Goal: Task Accomplishment & Management: Manage account settings

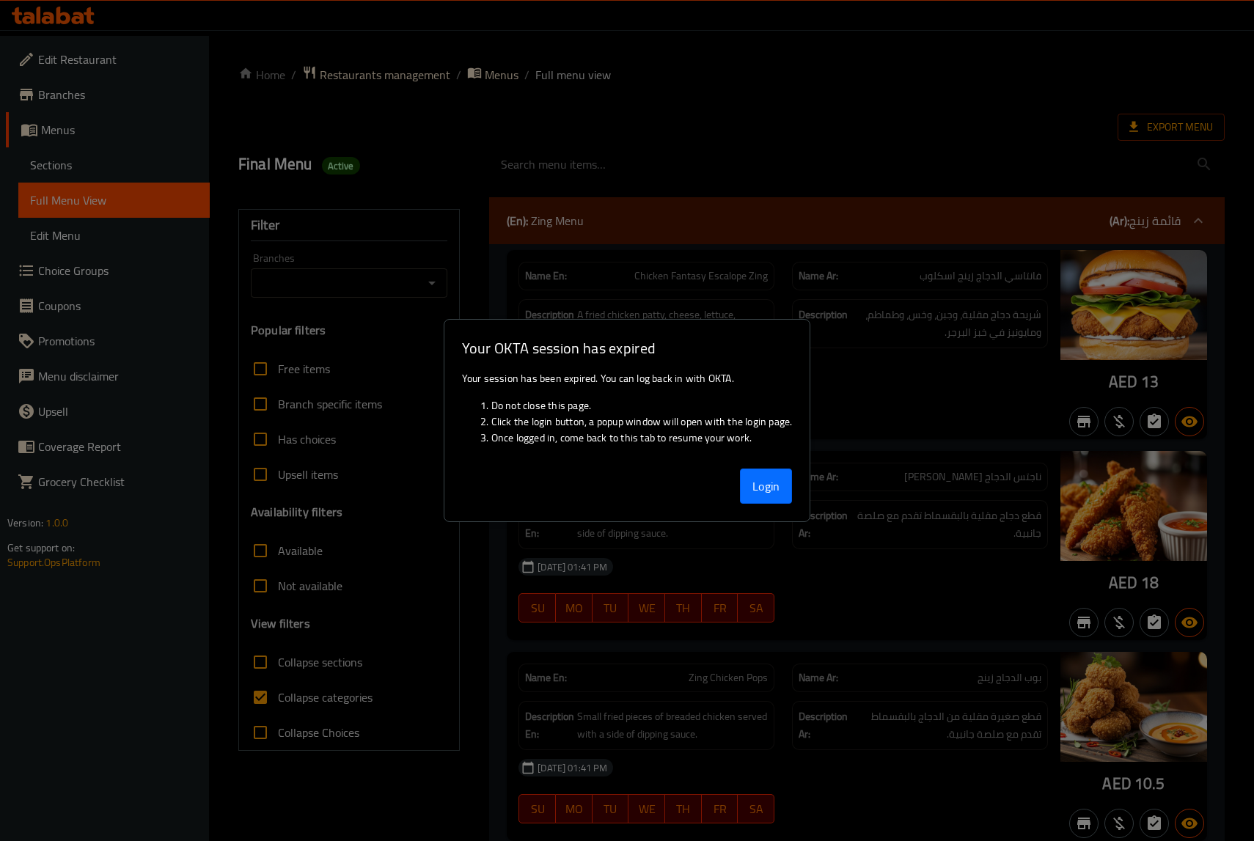
click at [783, 484] on button "Login" at bounding box center [766, 486] width 53 height 35
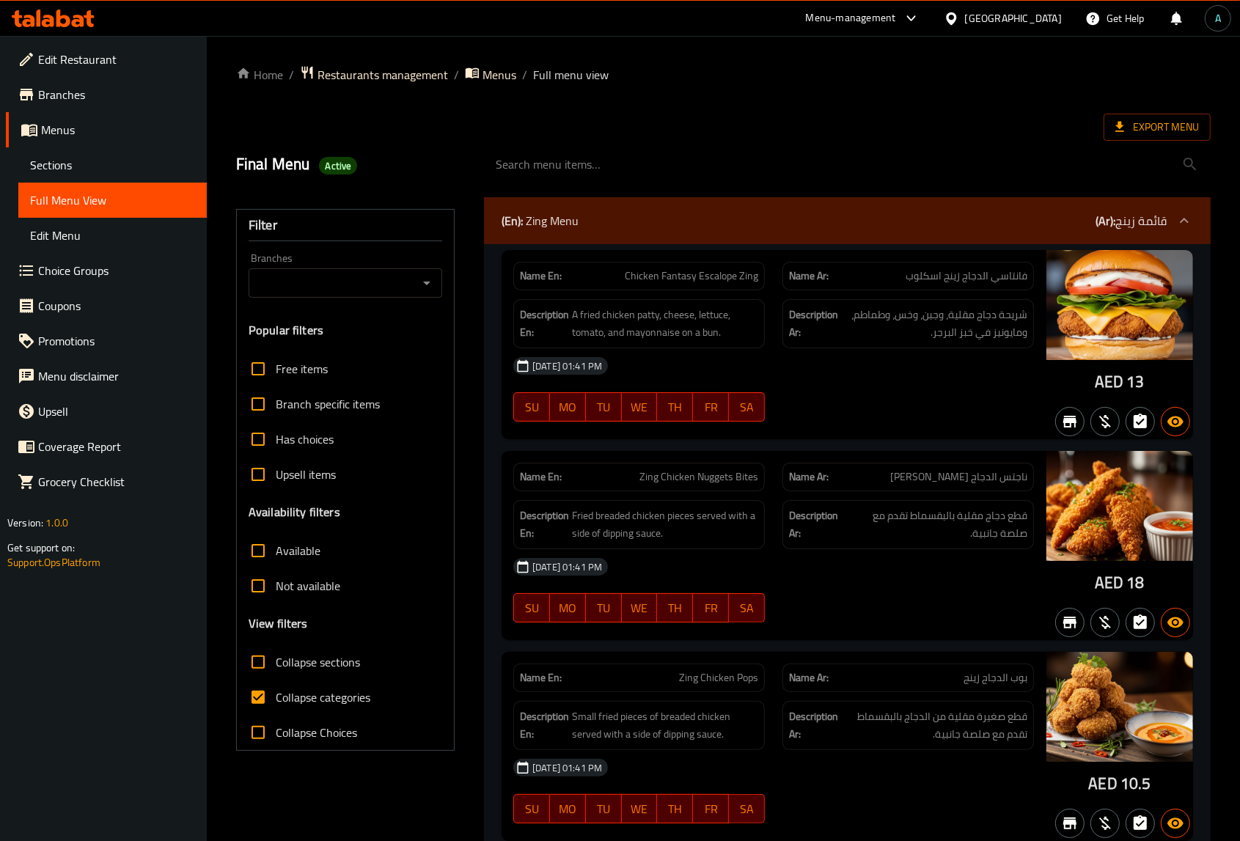
click at [56, 2] on div "Menu-management United Arab Emirates Get Help A" at bounding box center [620, 18] width 1240 height 35
click at [56, 15] on icon at bounding box center [53, 19] width 83 height 18
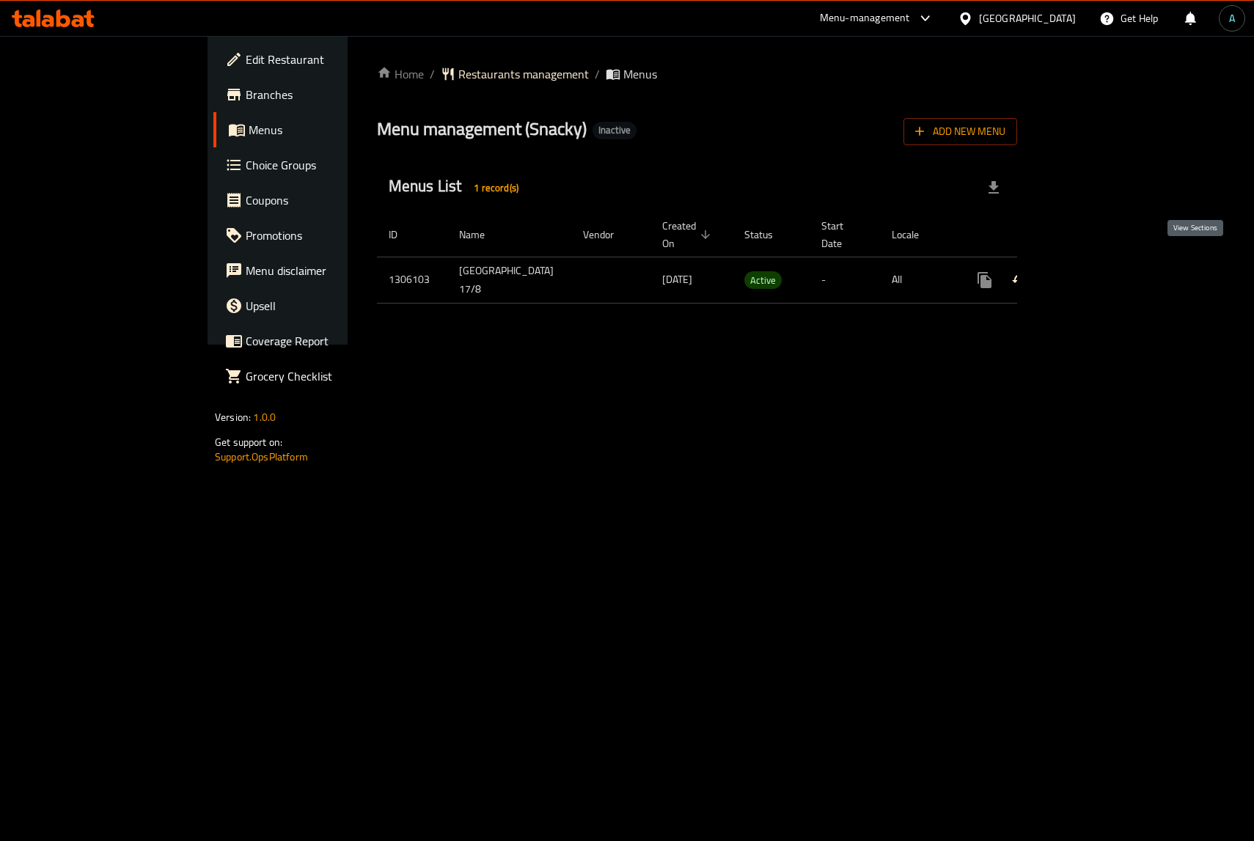
click at [1100, 271] on icon "enhanced table" at bounding box center [1091, 280] width 18 height 18
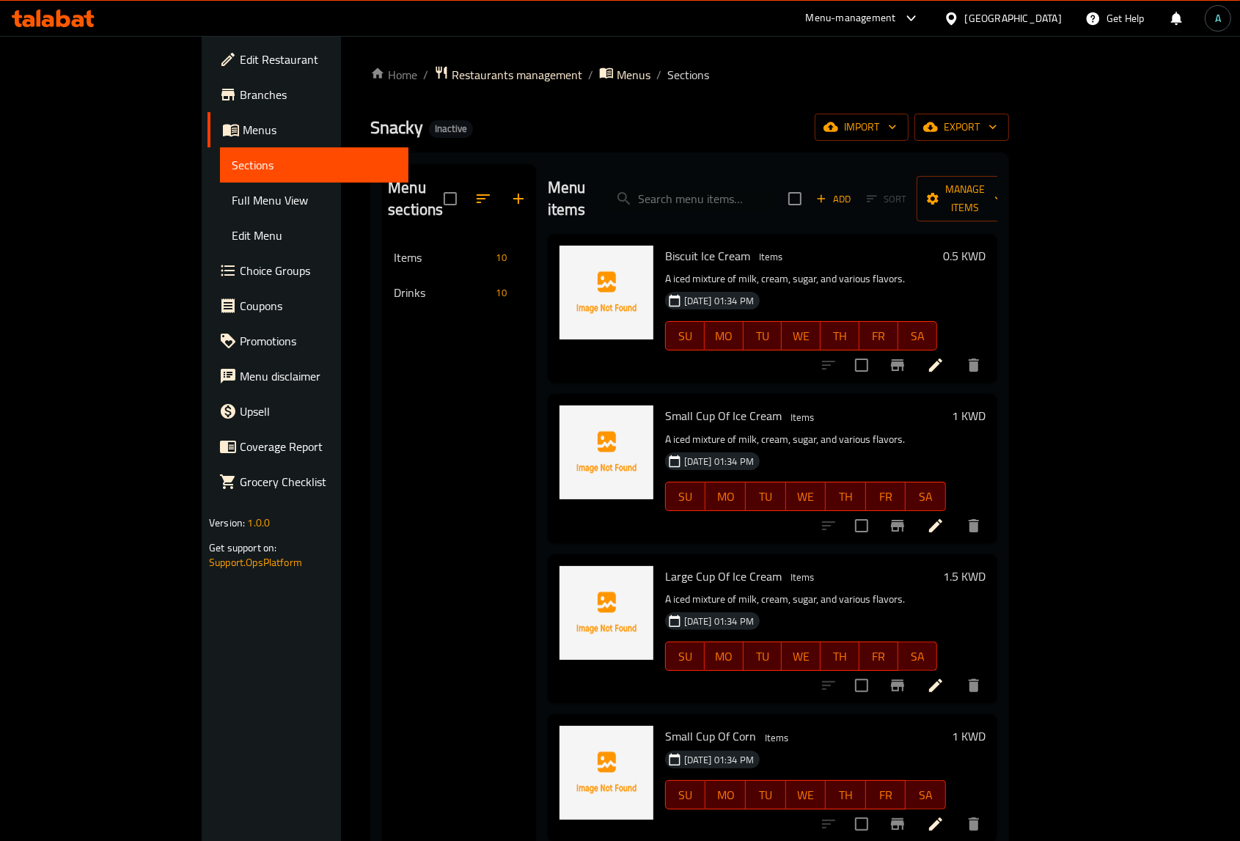
click at [232, 207] on span "Full Menu View" at bounding box center [314, 200] width 165 height 18
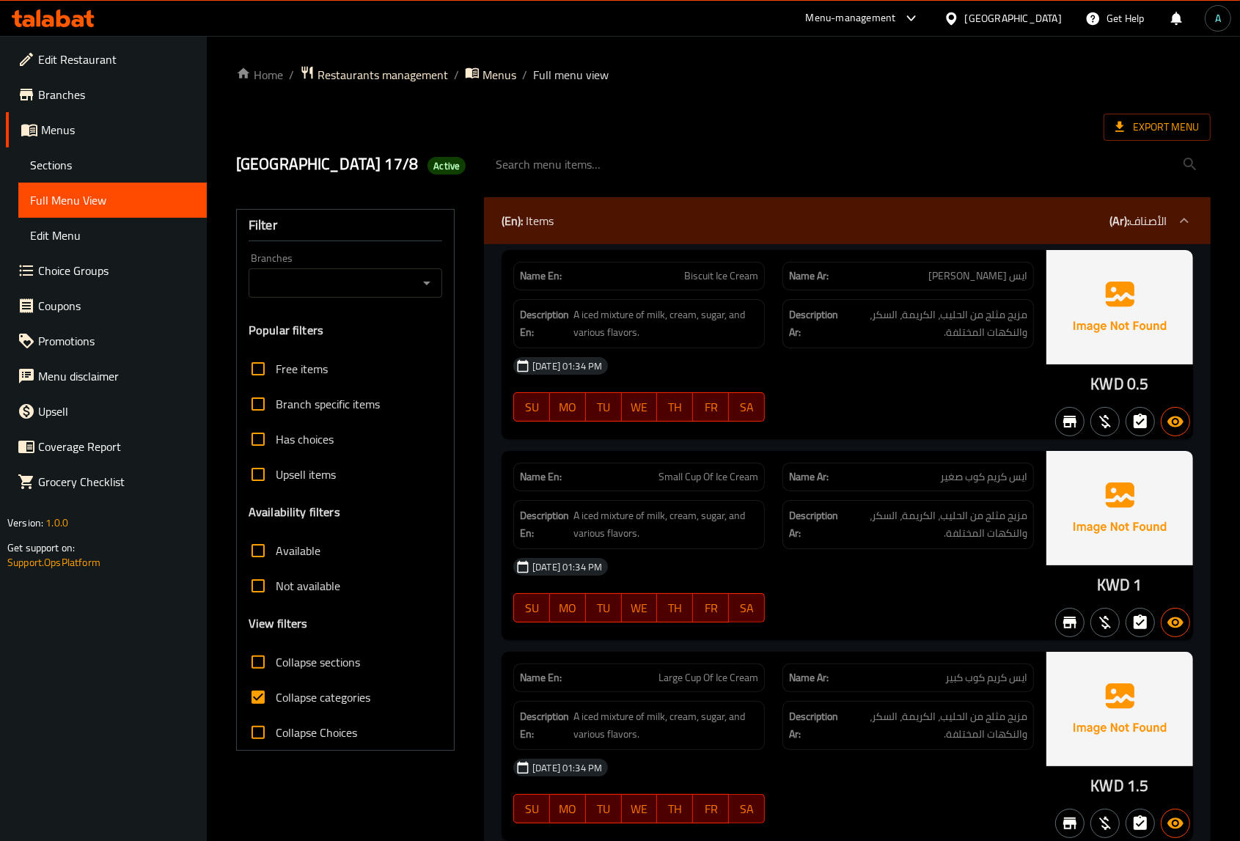
click at [290, 705] on span "Collapse categories" at bounding box center [323, 698] width 95 height 18
click at [276, 705] on input "Collapse categories" at bounding box center [258, 697] width 35 height 35
checkbox input "false"
drag, startPoint x: 1093, startPoint y: 386, endPoint x: 1121, endPoint y: 386, distance: 27.9
click at [1121, 386] on span "KWD" at bounding box center [1107, 384] width 33 height 29
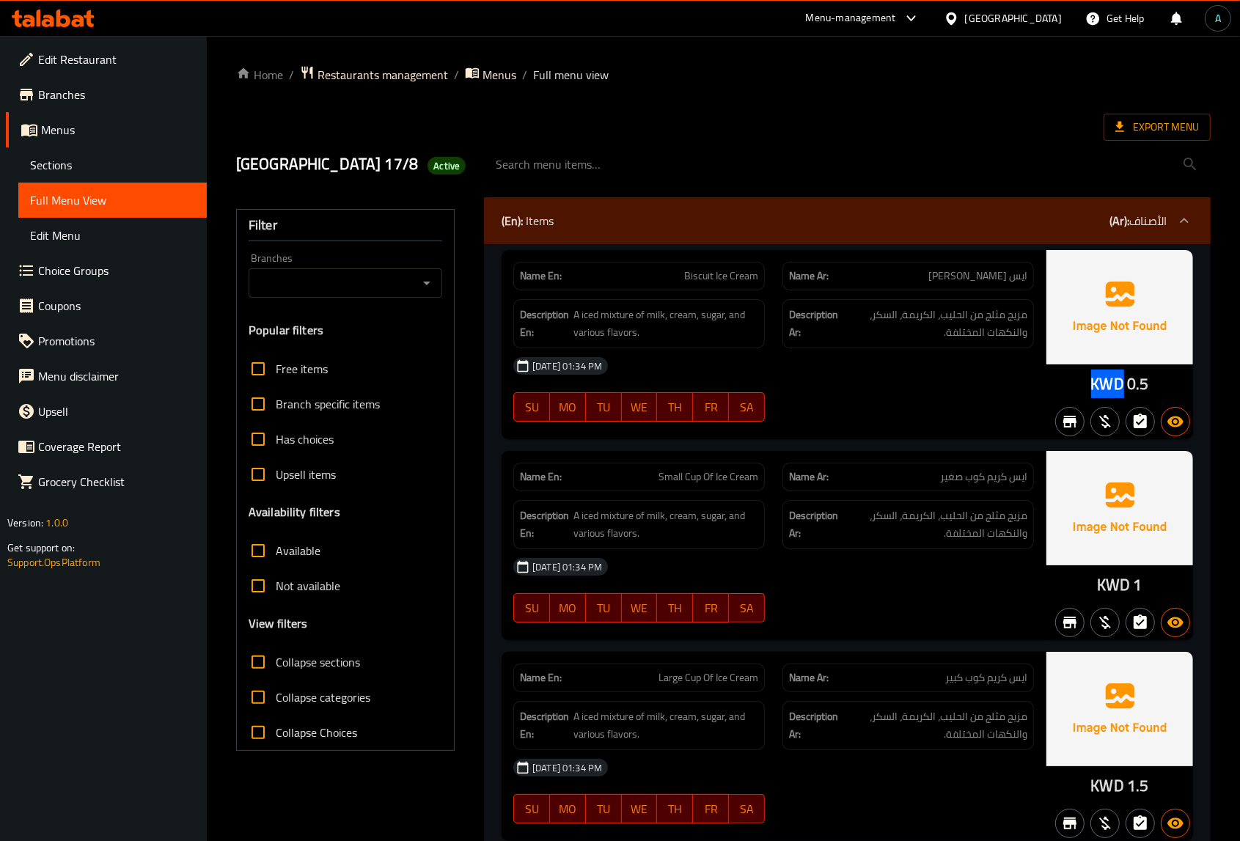
copy span "KWD"
click at [428, 167] on span "Active" at bounding box center [447, 166] width 38 height 14
copy span "Active"
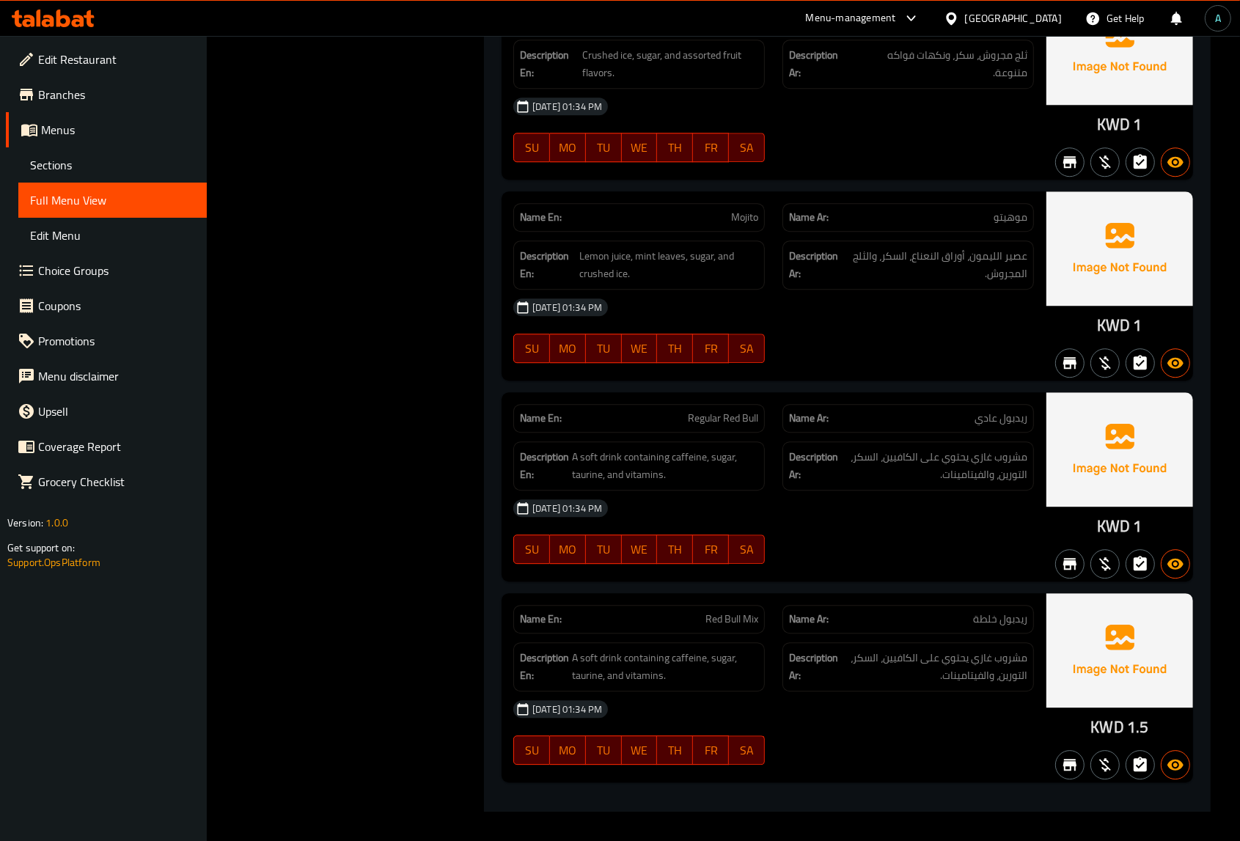
scroll to position [3516, 0]
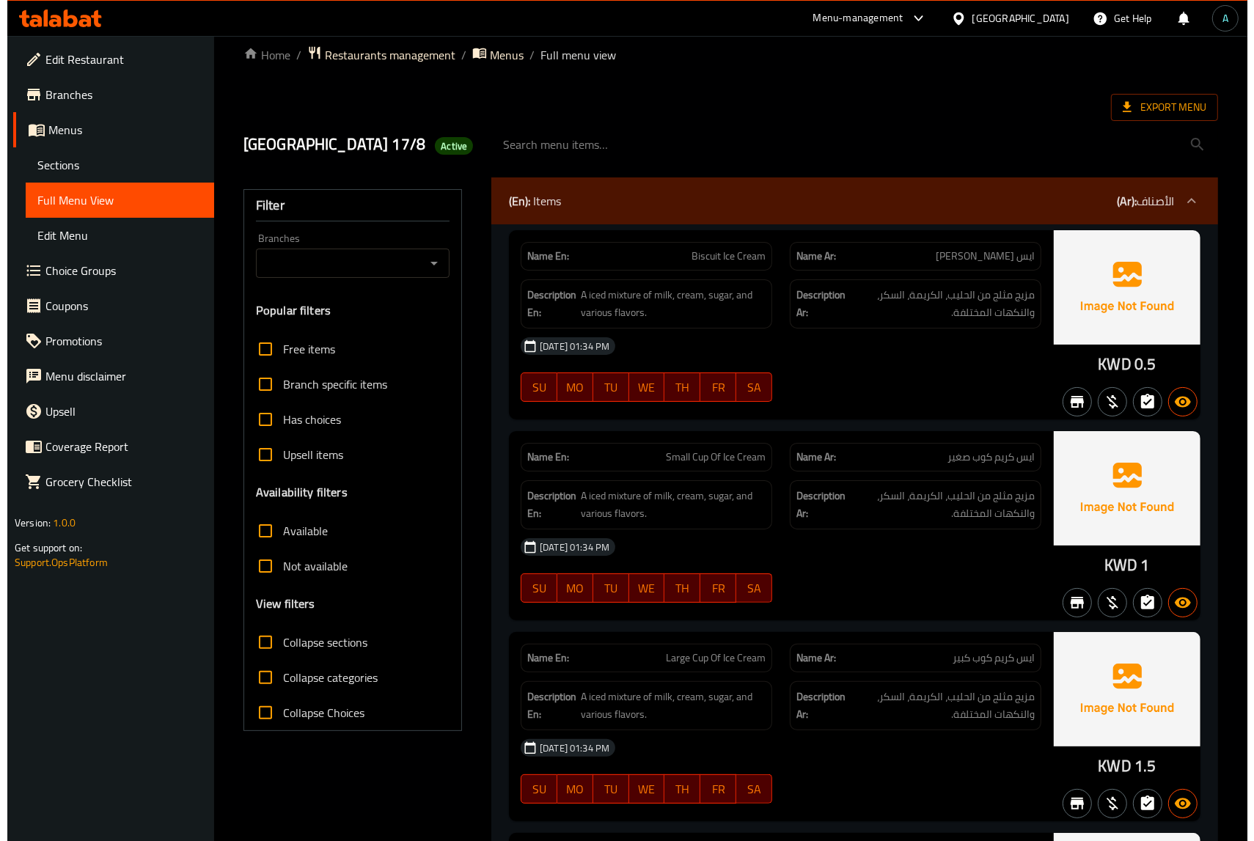
scroll to position [0, 0]
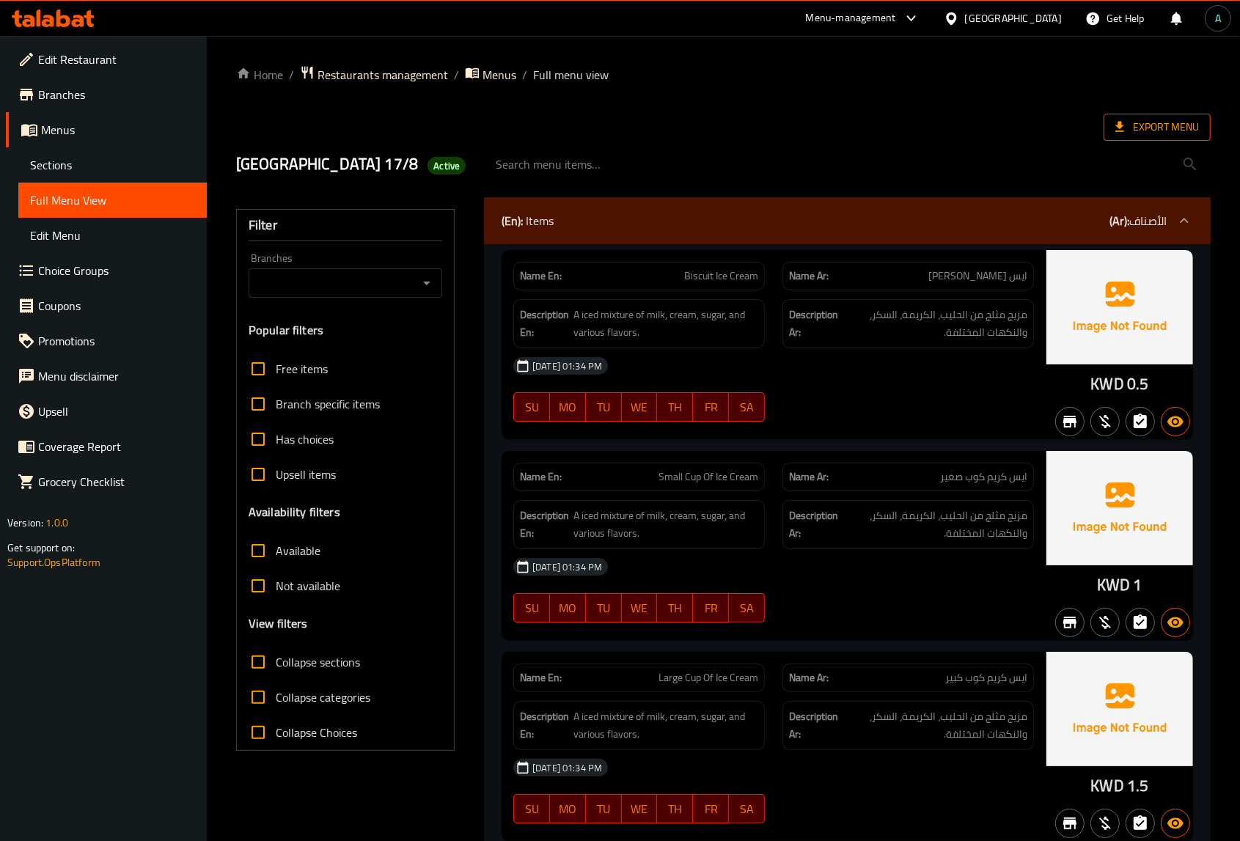
click at [1155, 126] on span "Export Menu" at bounding box center [1158, 127] width 84 height 18
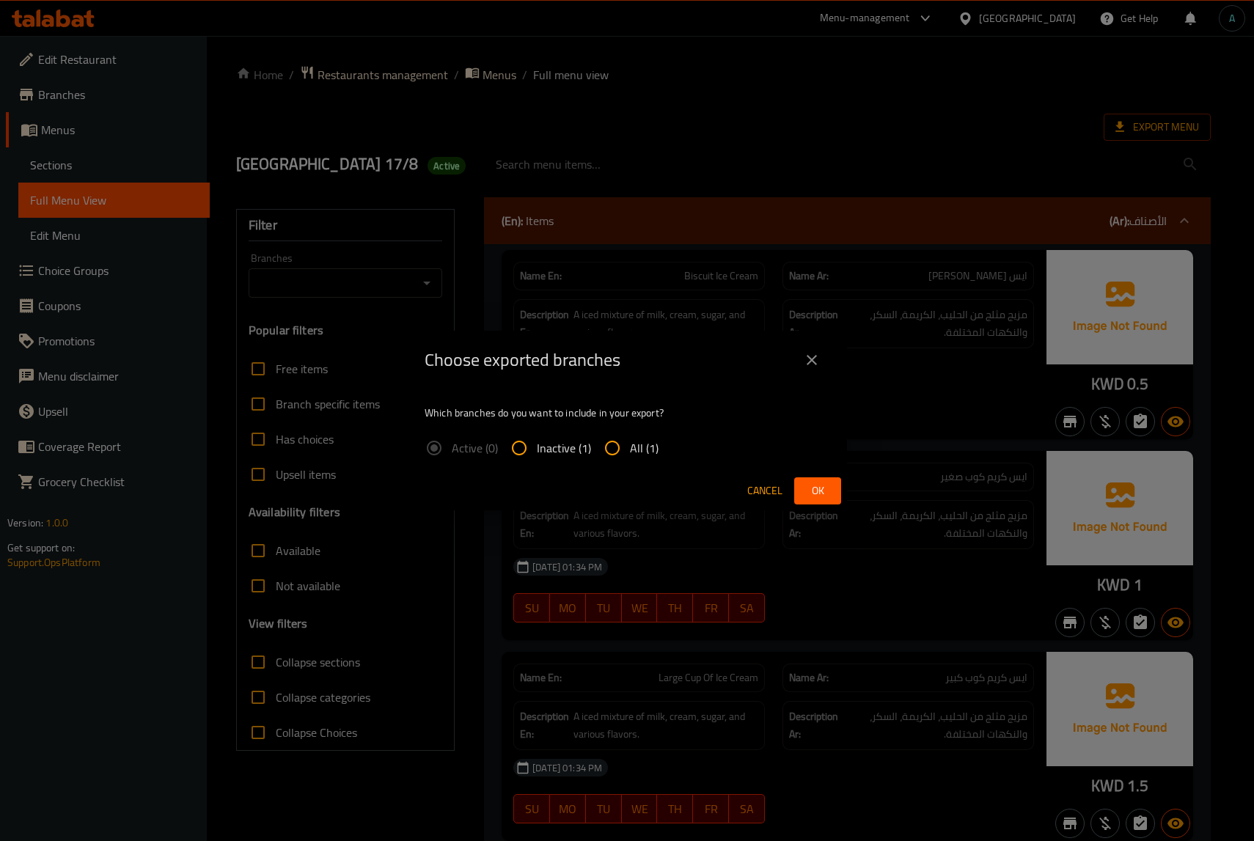
click at [639, 445] on span "All (1)" at bounding box center [644, 448] width 29 height 18
click at [630, 445] on input "All (1)" at bounding box center [612, 448] width 35 height 35
radio input "true"
click at [803, 484] on button "Ok" at bounding box center [817, 491] width 47 height 27
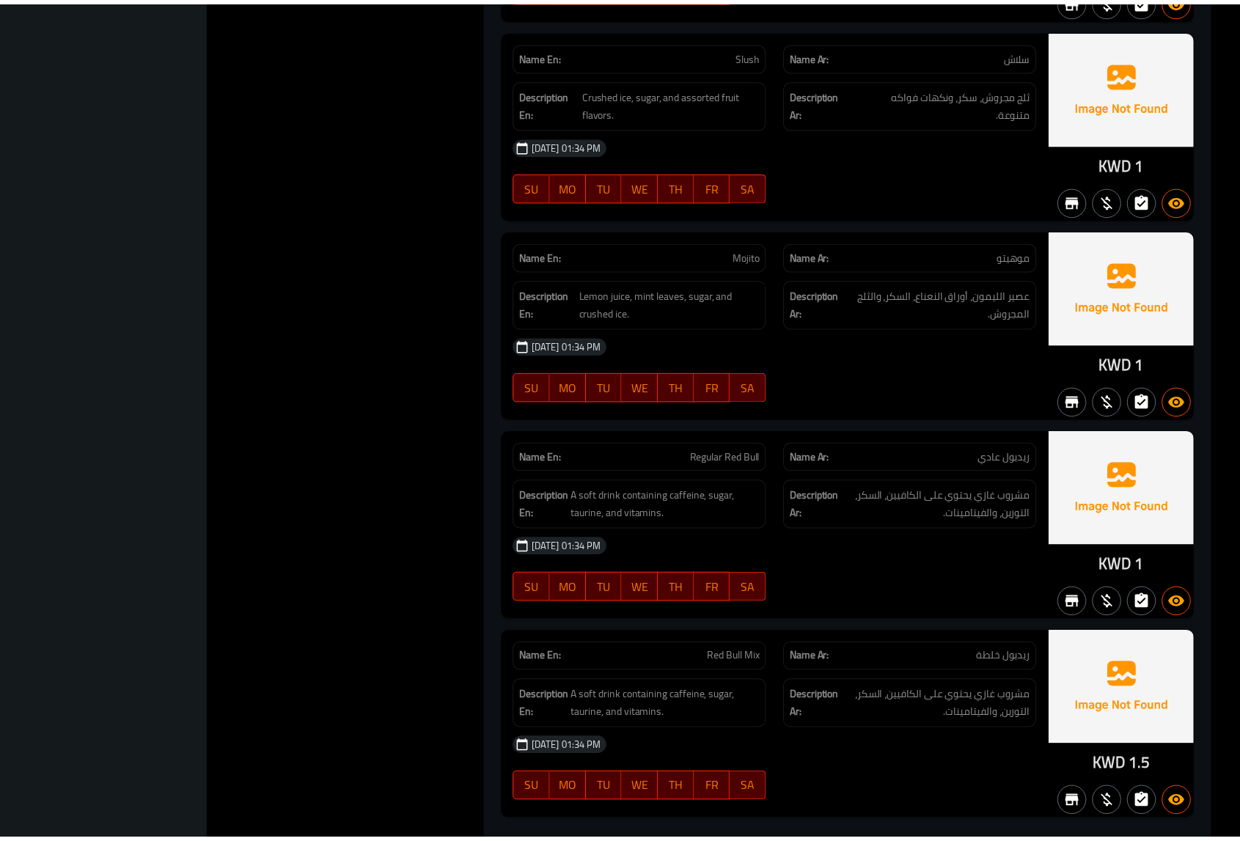
scroll to position [3516, 0]
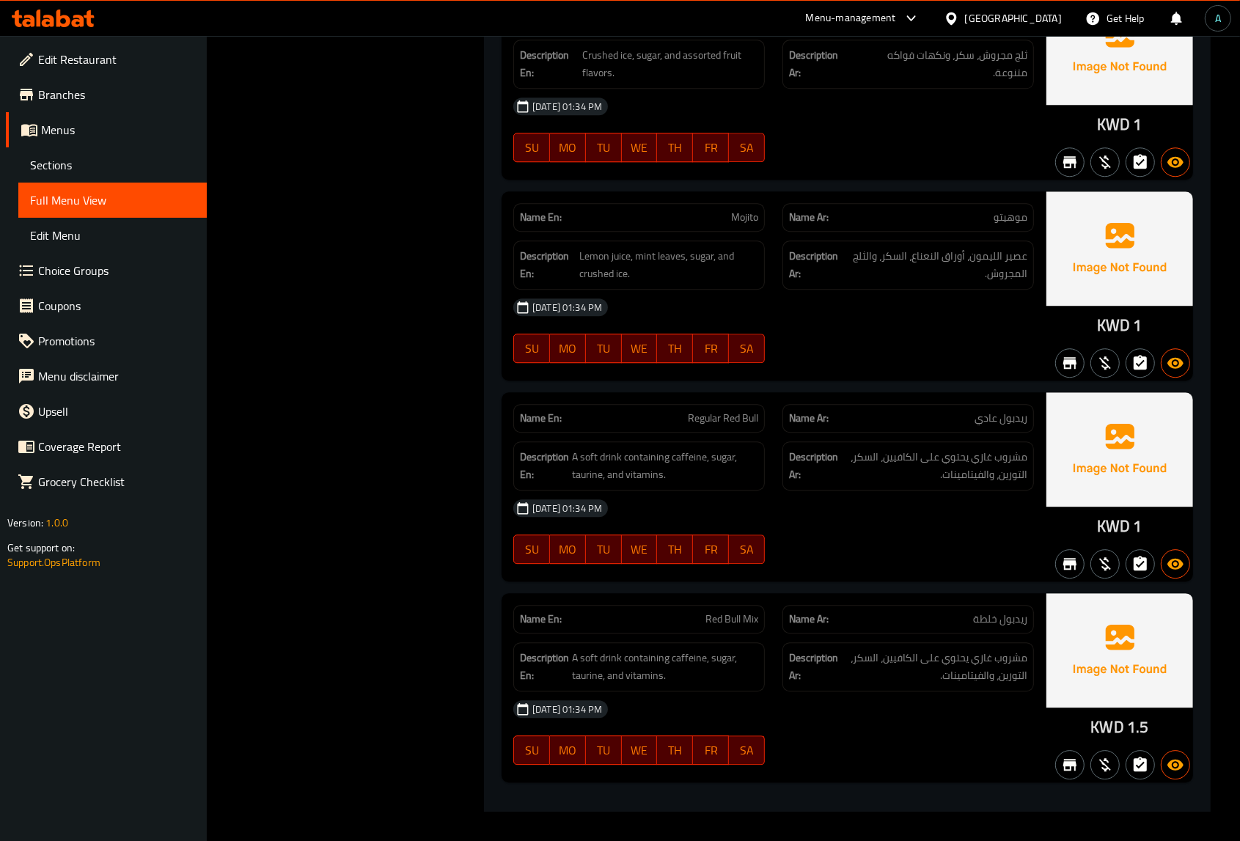
click at [70, 21] on icon at bounding box center [53, 19] width 83 height 18
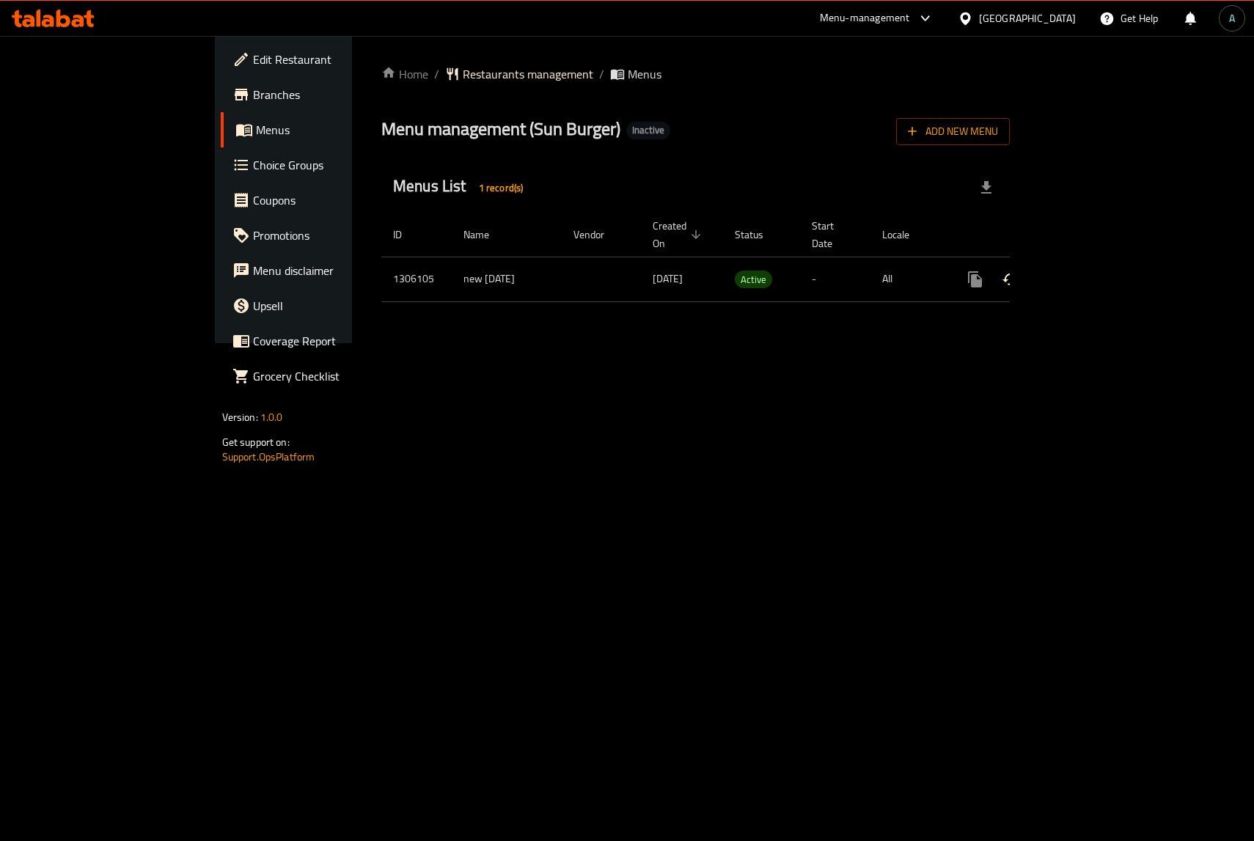
click at [1090, 271] on icon "enhanced table" at bounding box center [1081, 280] width 18 height 18
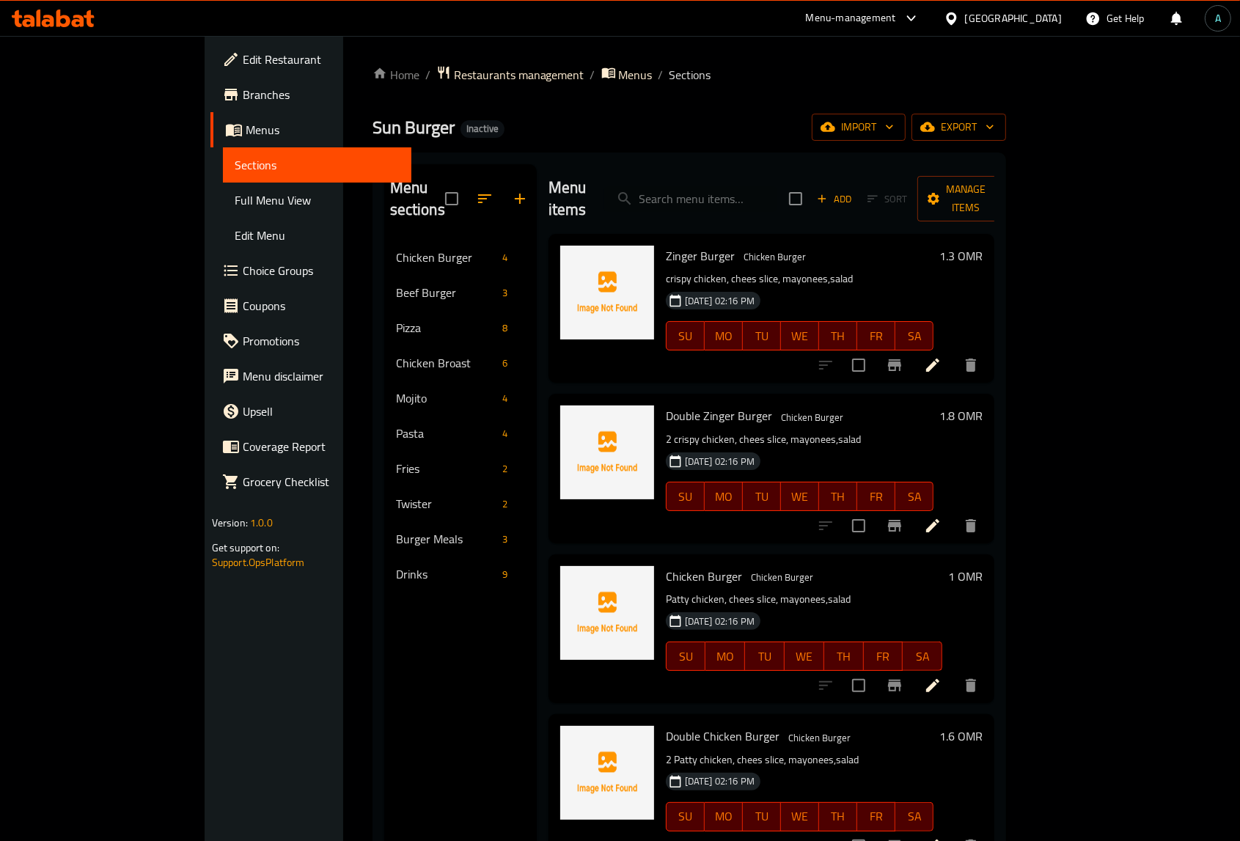
click at [235, 203] on span "Full Menu View" at bounding box center [317, 200] width 165 height 18
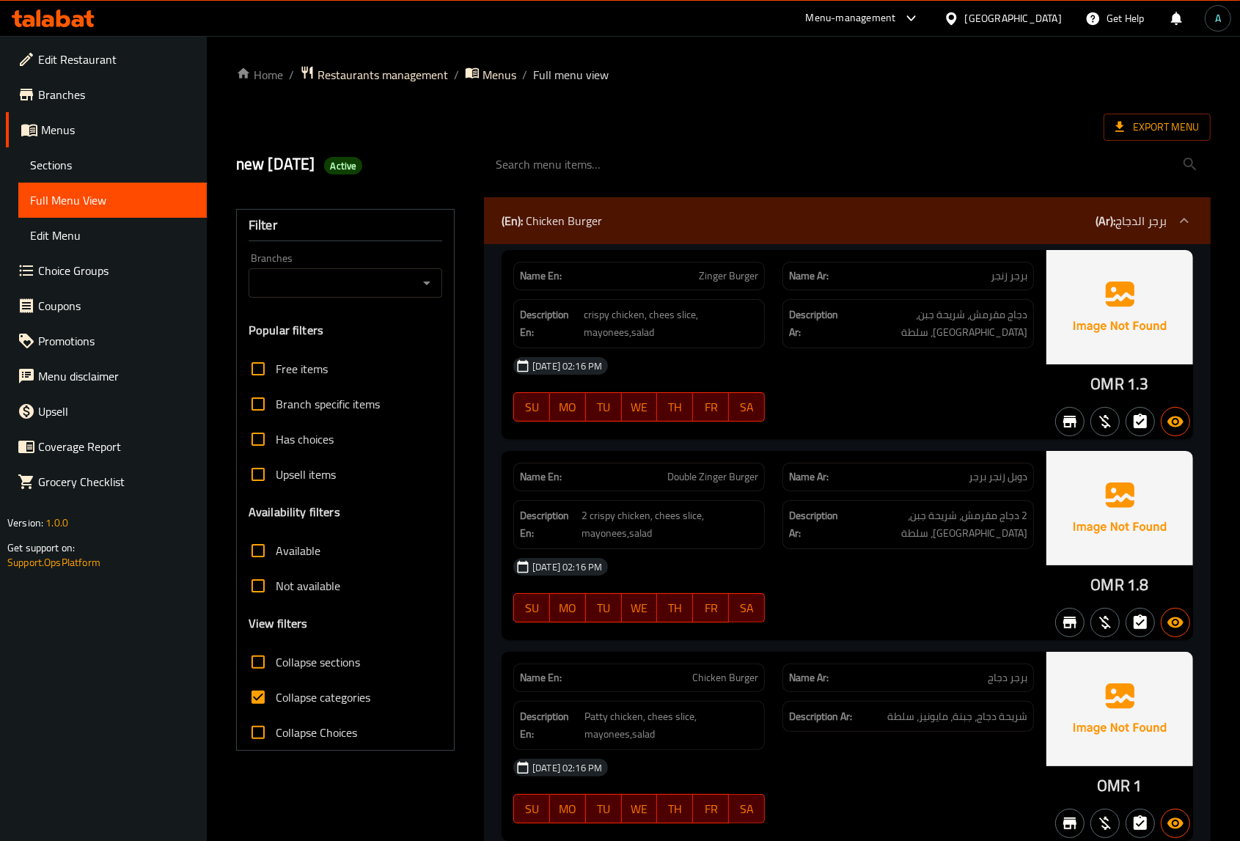
click at [285, 697] on span "Collapse categories" at bounding box center [323, 698] width 95 height 18
click at [276, 697] on input "Collapse categories" at bounding box center [258, 697] width 35 height 35
checkbox input "false"
drag, startPoint x: 1091, startPoint y: 384, endPoint x: 1123, endPoint y: 381, distance: 31.6
click at [1123, 381] on div "OMR 1.3" at bounding box center [1120, 344] width 147 height 189
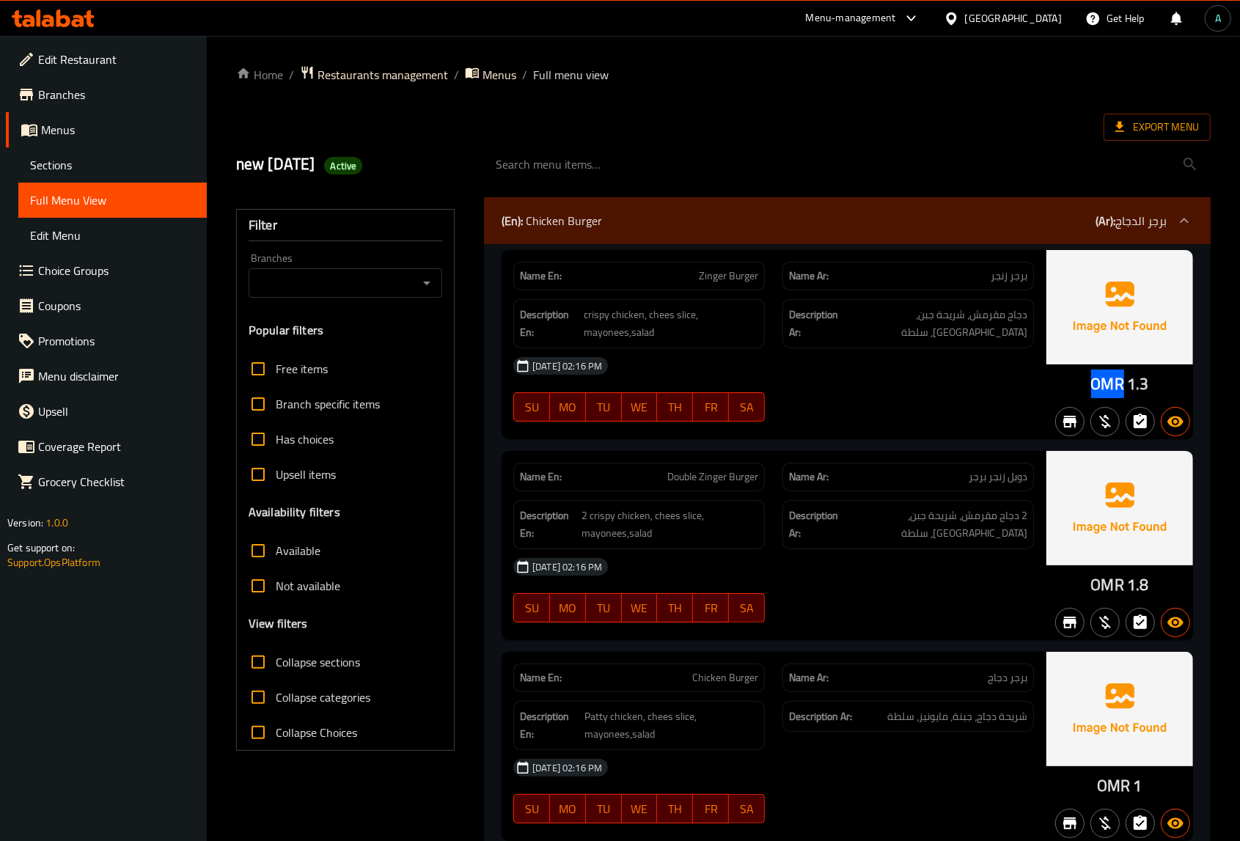
copy span "OMR"
click at [362, 162] on span "Active" at bounding box center [343, 166] width 38 height 14
copy span "Active"
click at [1153, 134] on span "Export Menu" at bounding box center [1158, 127] width 84 height 18
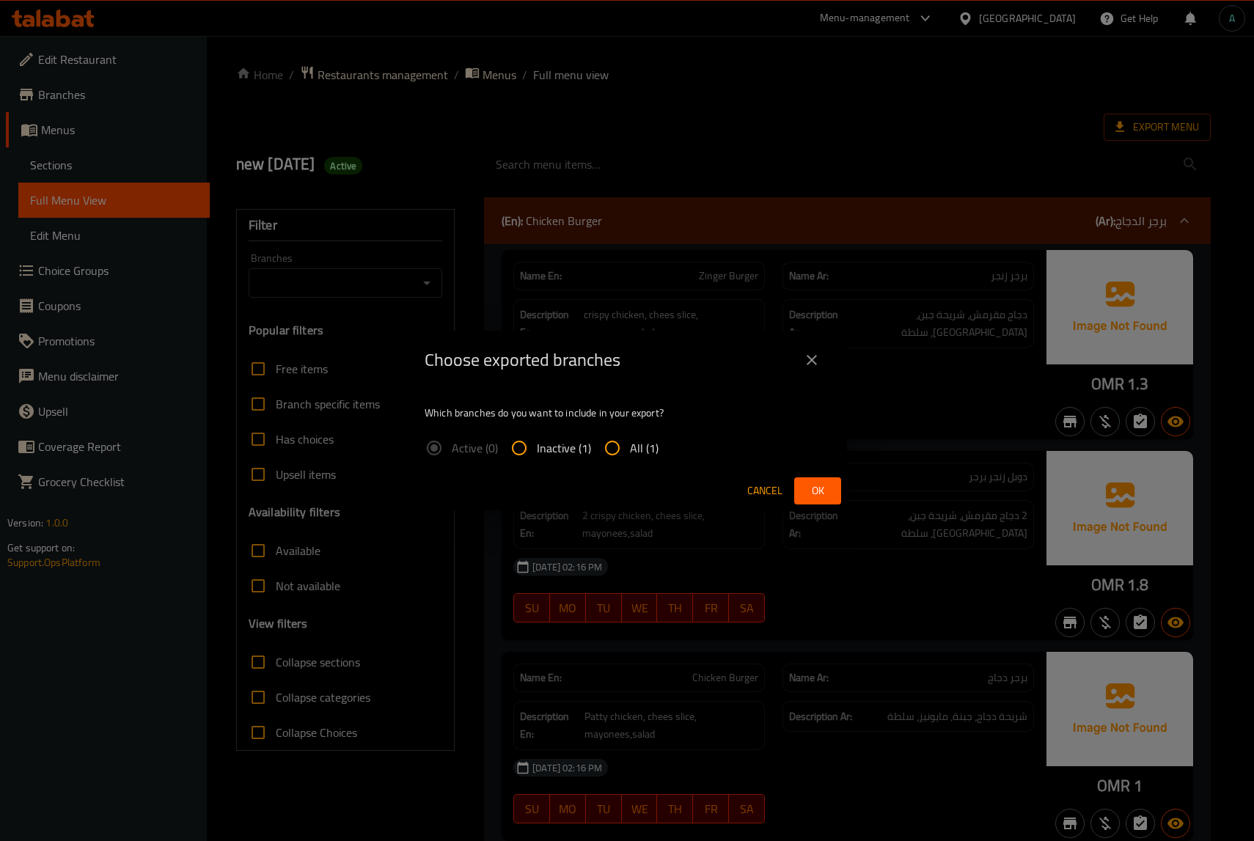
click at [655, 447] on span "All (1)" at bounding box center [644, 448] width 29 height 18
click at [630, 447] on input "All (1)" at bounding box center [612, 448] width 35 height 35
radio input "true"
click at [813, 485] on span "Ok" at bounding box center [817, 491] width 23 height 18
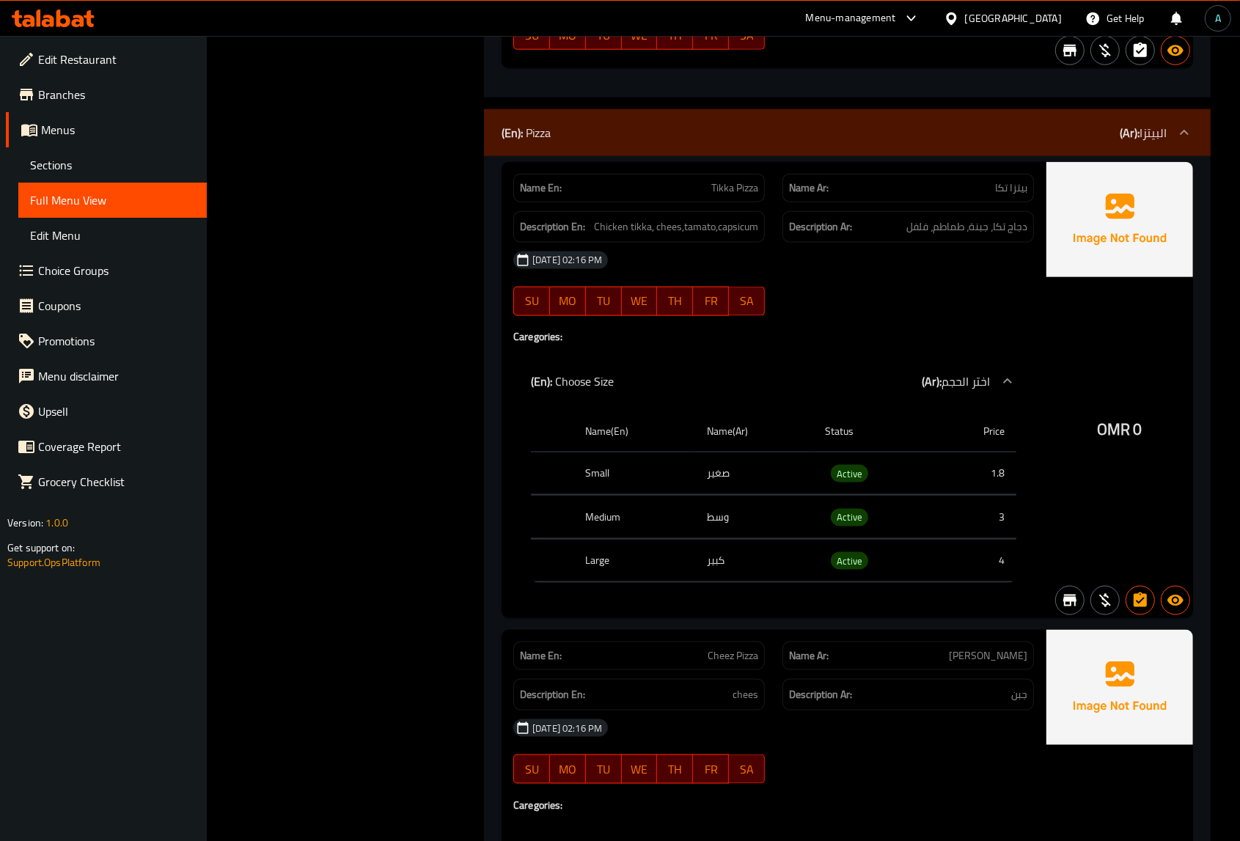
scroll to position [1650, 0]
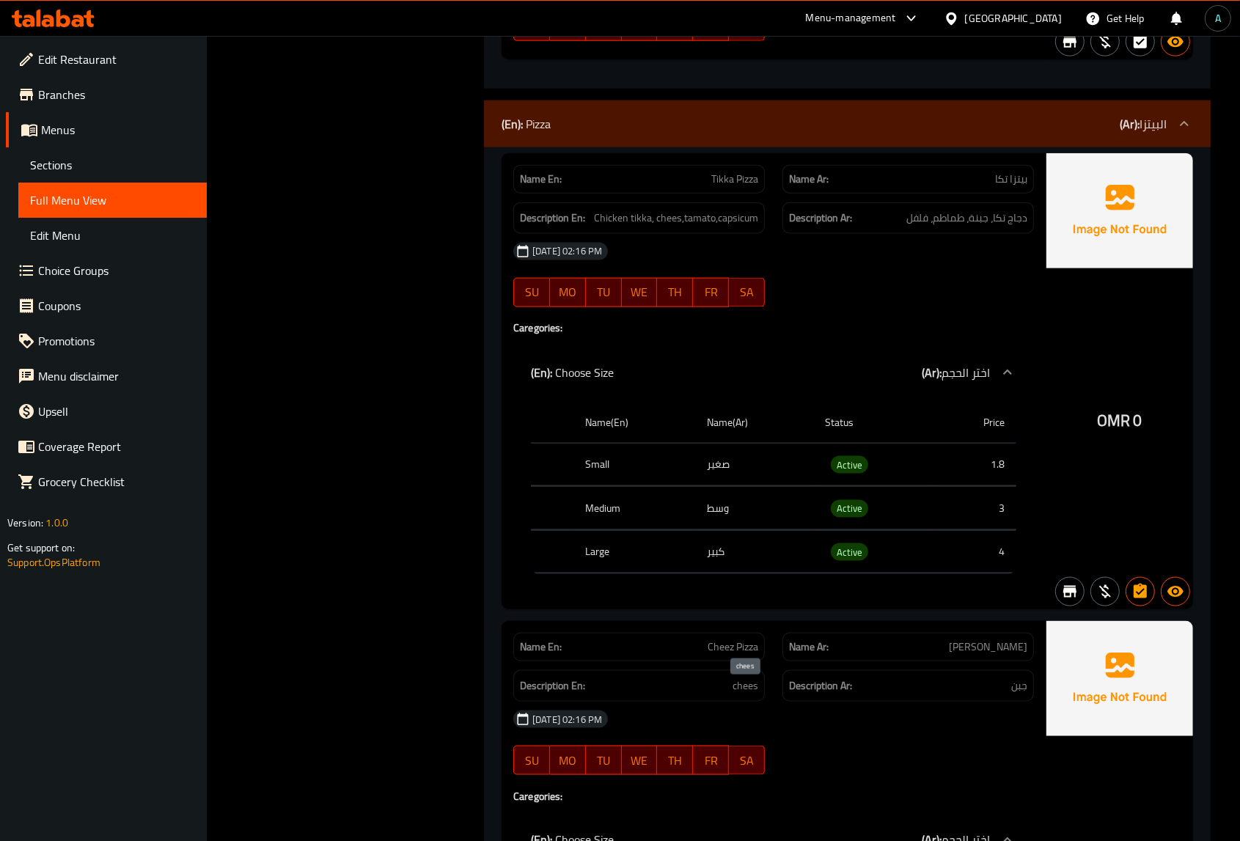
click at [745, 695] on span "chees" at bounding box center [746, 686] width 26 height 18
copy span "chees"
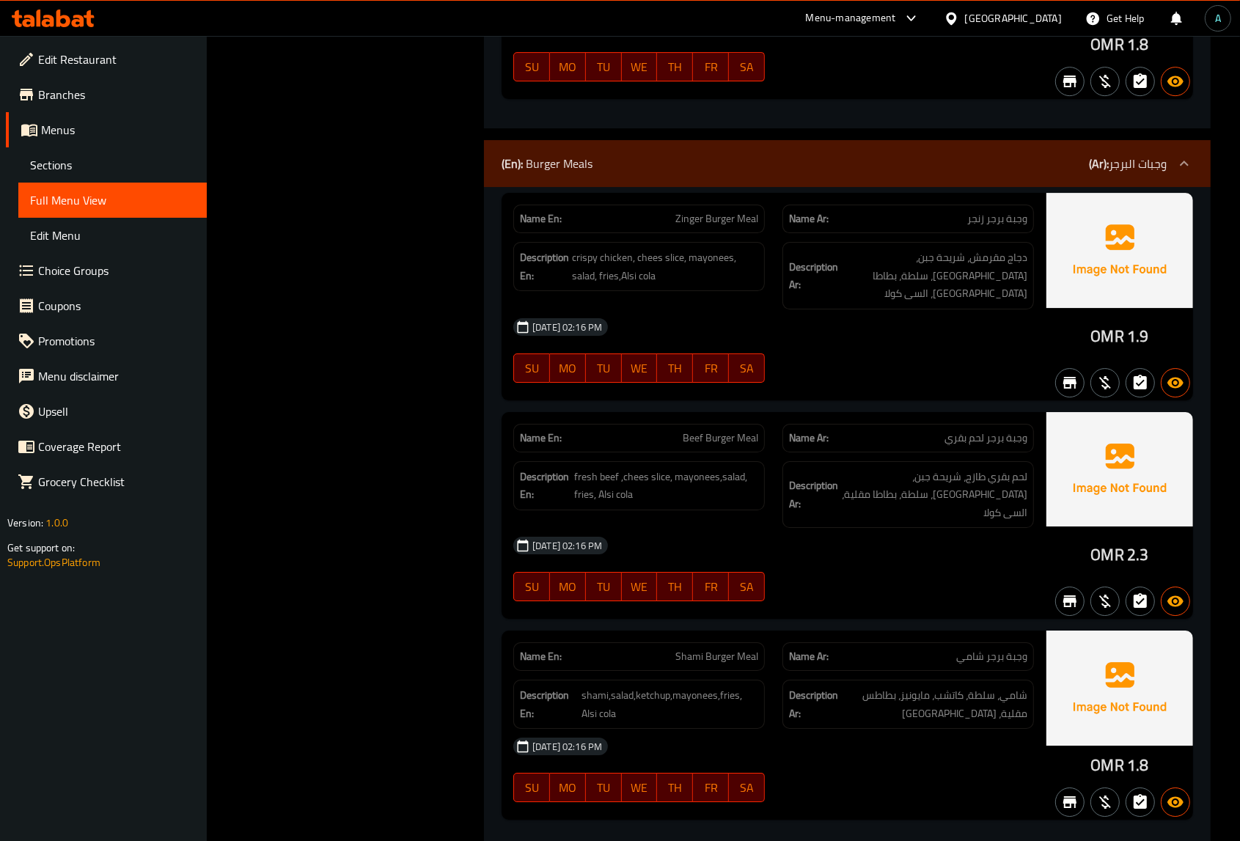
scroll to position [9260, 0]
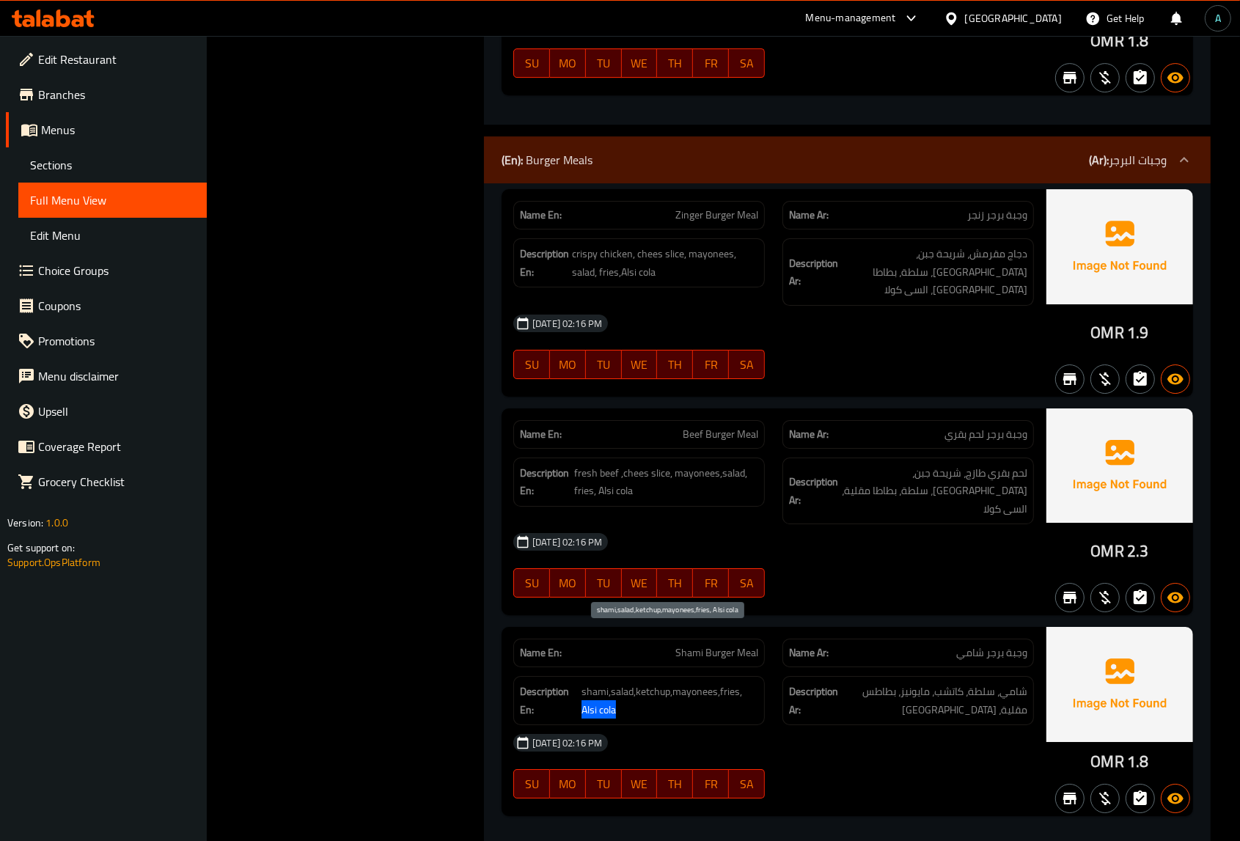
drag, startPoint x: 742, startPoint y: 633, endPoint x: 748, endPoint y: 654, distance: 21.4
click at [748, 683] on span "shami,salad,ketchup,mayonees,fries, Alsi cola" at bounding box center [670, 701] width 177 height 36
copy span "Alsi cola"
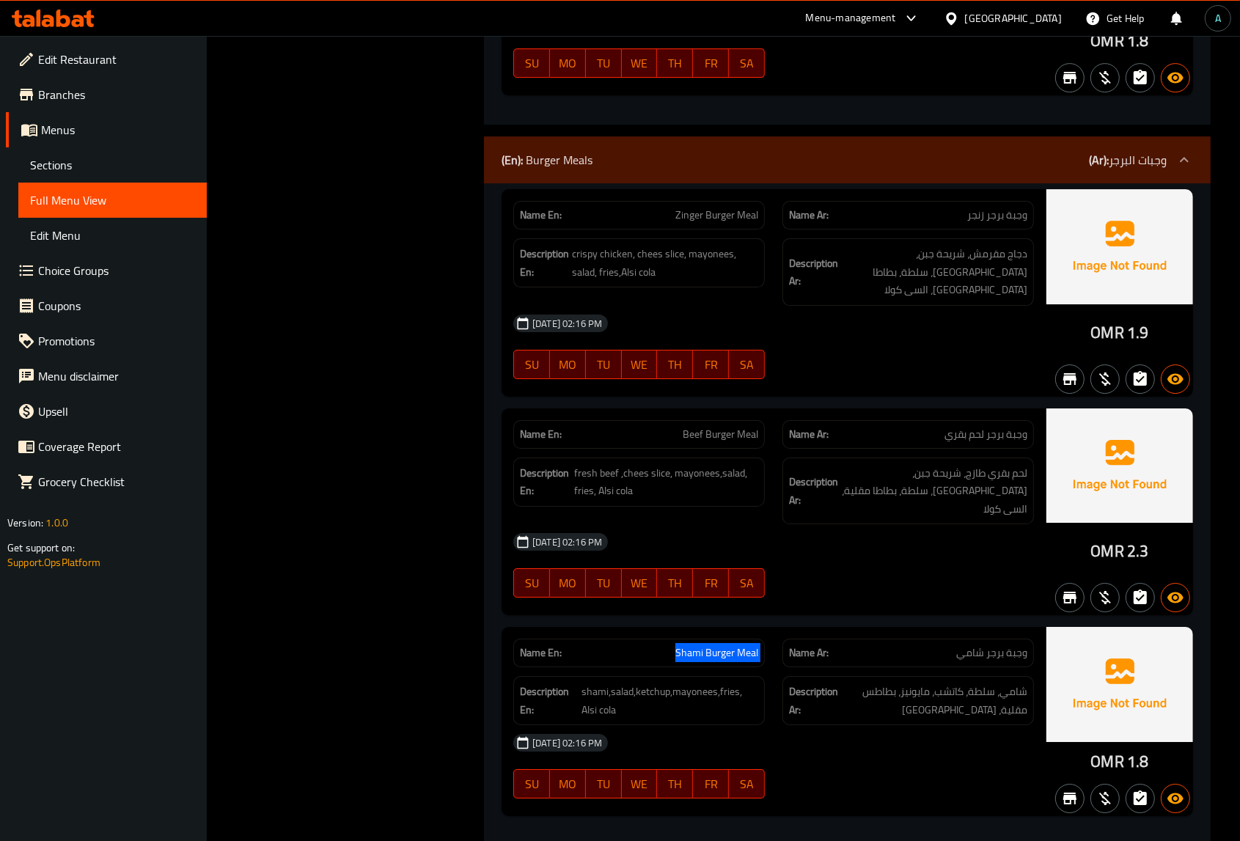
copy span "Shami Burger Meal"
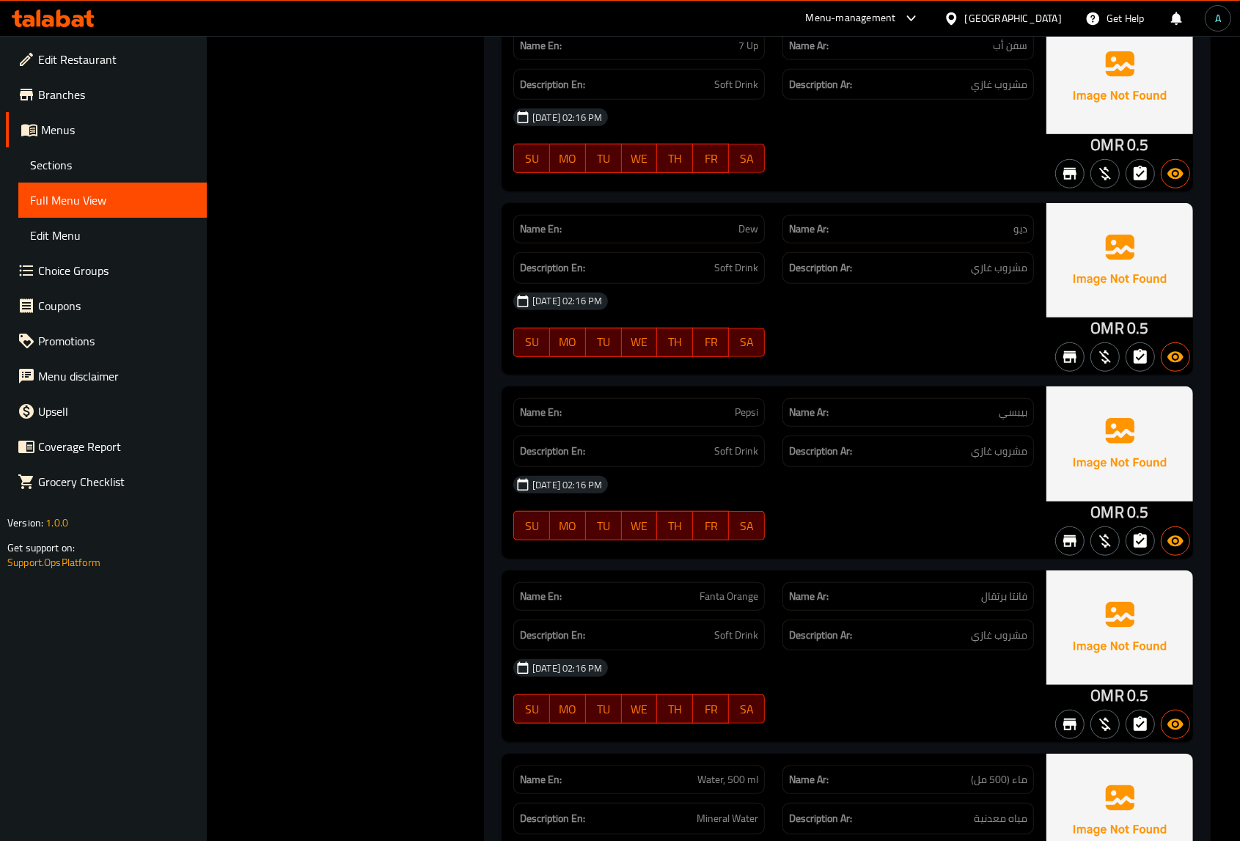
scroll to position [10974, 0]
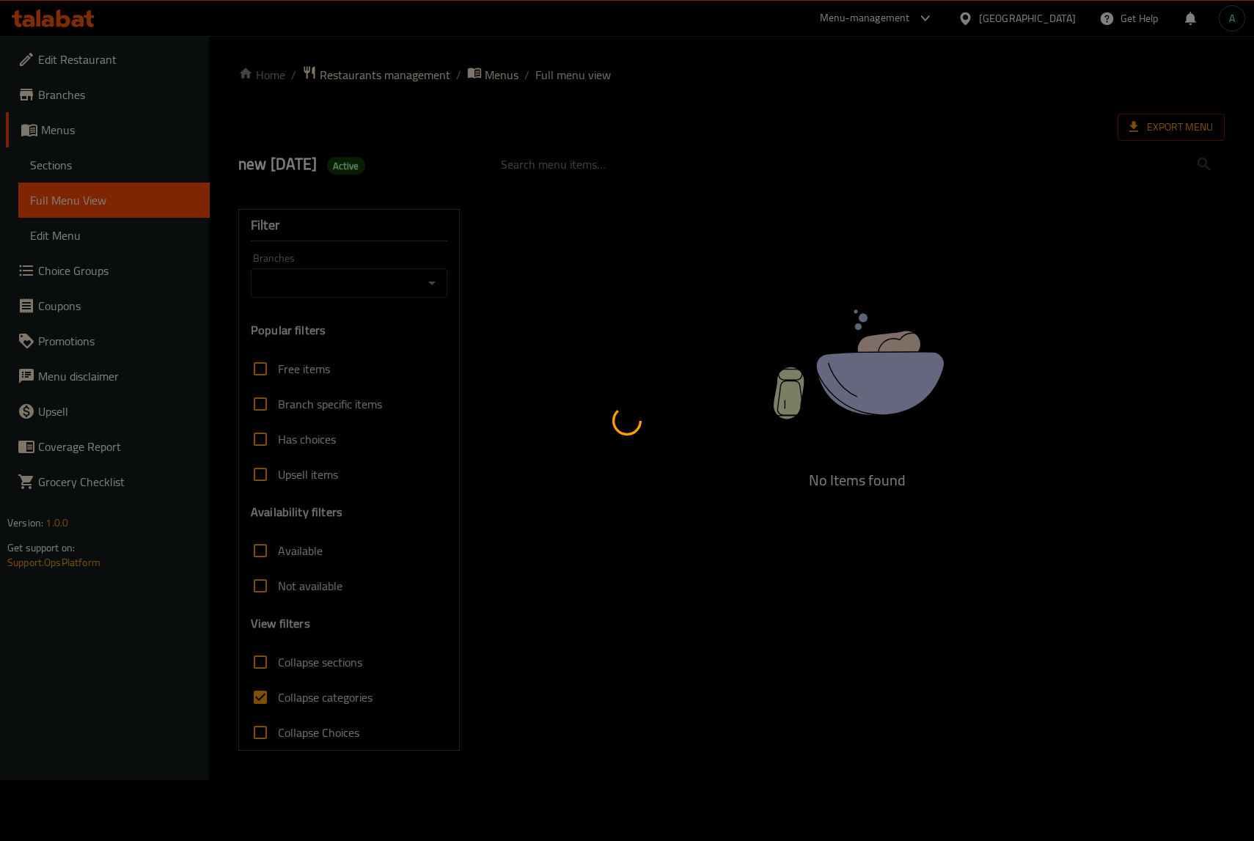
click at [86, 175] on div at bounding box center [627, 420] width 1254 height 841
click at [100, 156] on div at bounding box center [627, 420] width 1254 height 841
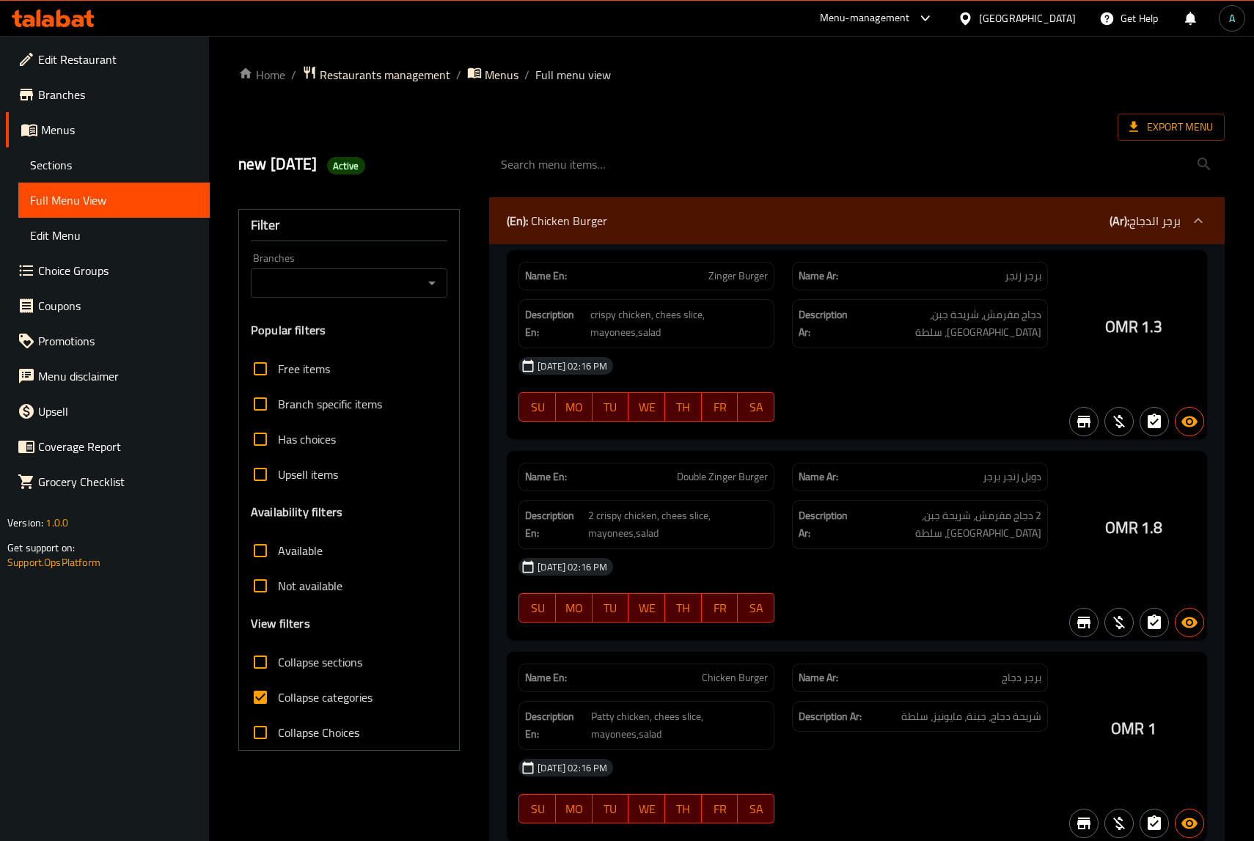
click at [105, 172] on div at bounding box center [627, 420] width 1254 height 841
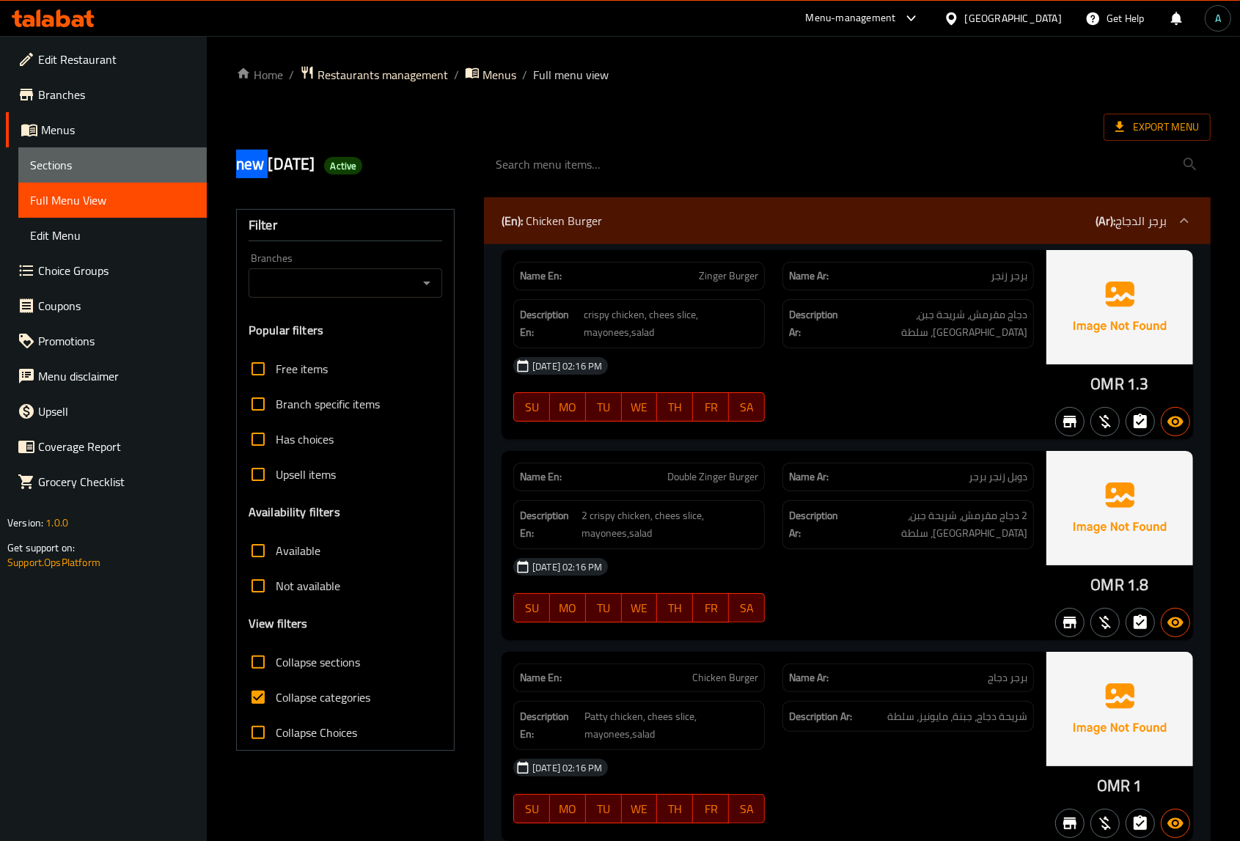
click at [105, 172] on span "Sections" at bounding box center [112, 165] width 165 height 18
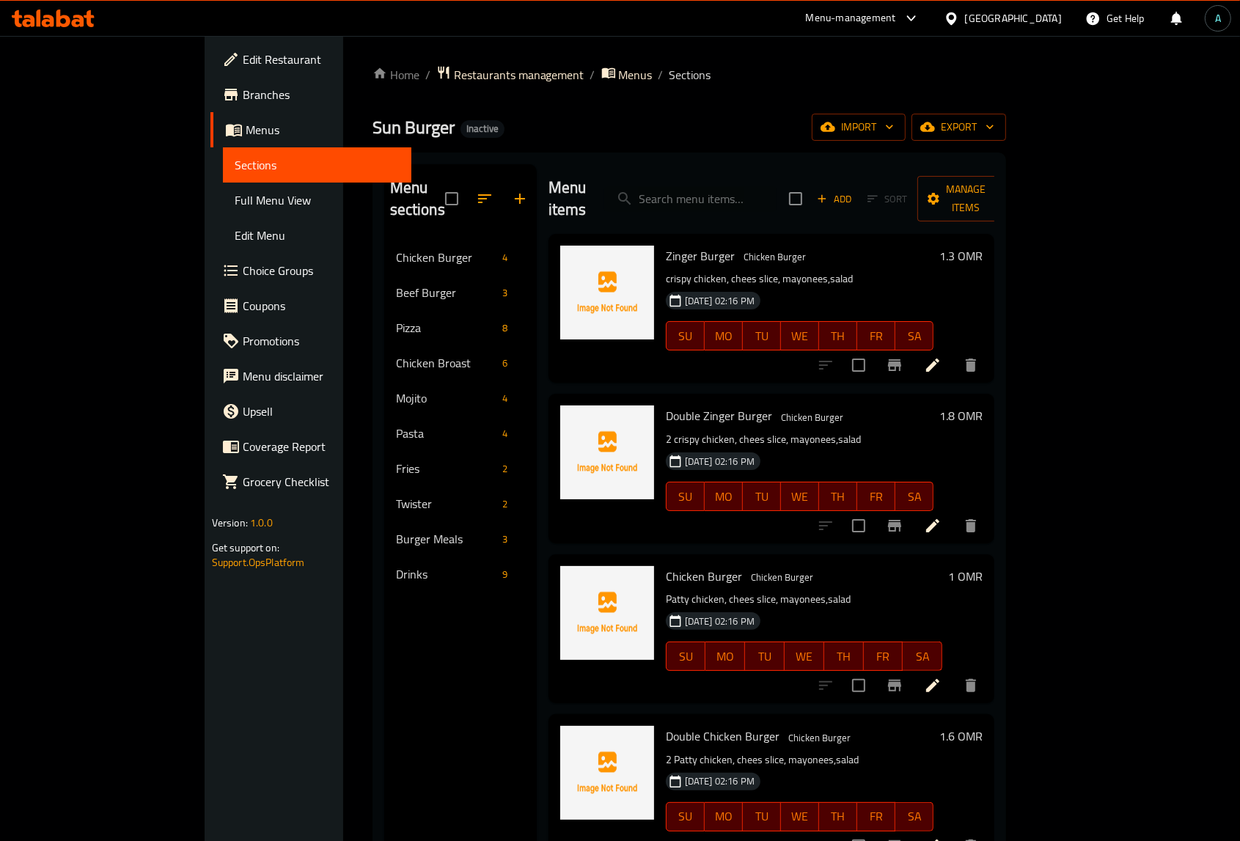
click at [790, 172] on div "Menu items Add Sort Manage items" at bounding box center [772, 199] width 447 height 70
click at [778, 199] on input "search" at bounding box center [690, 199] width 173 height 26
paste input "Shami Burger Meal"
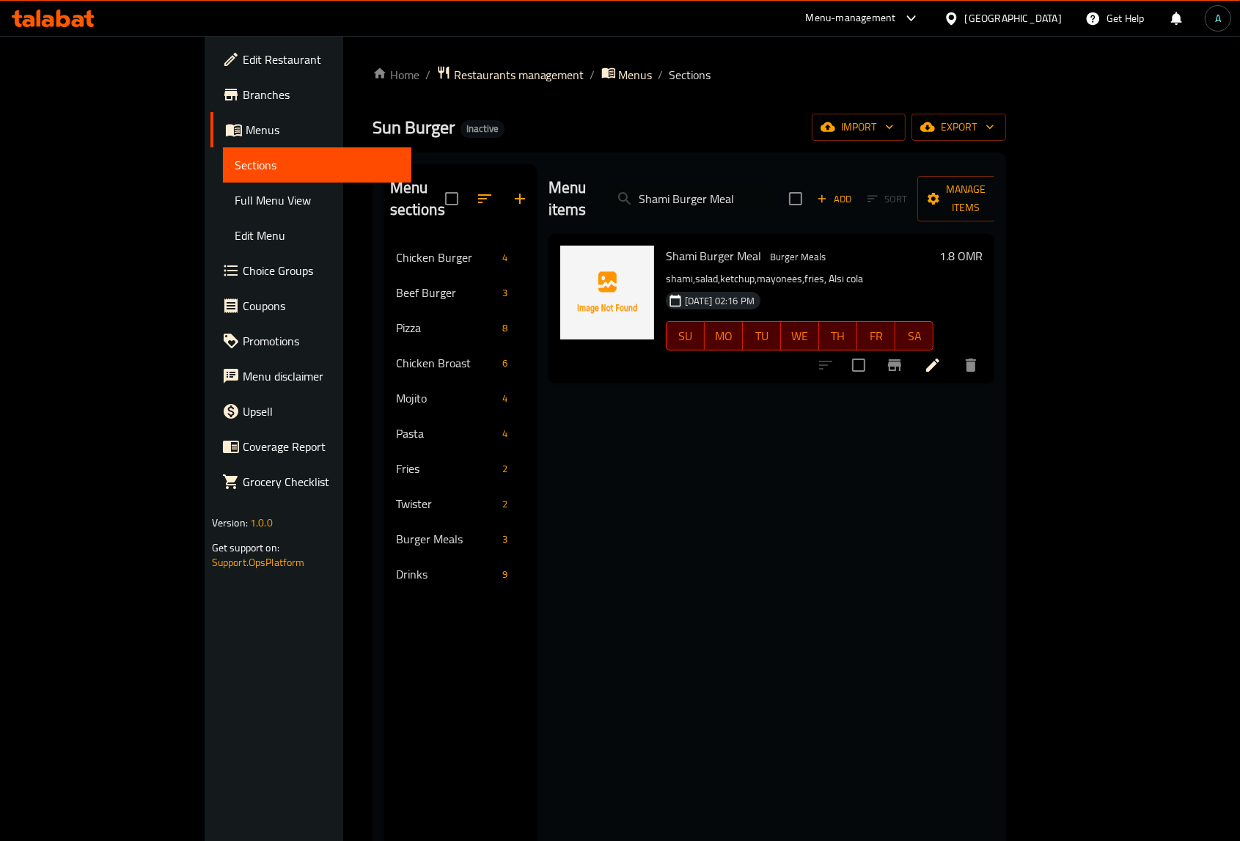
type input "Shami Burger Meal"
click at [942, 356] on icon at bounding box center [933, 365] width 18 height 18
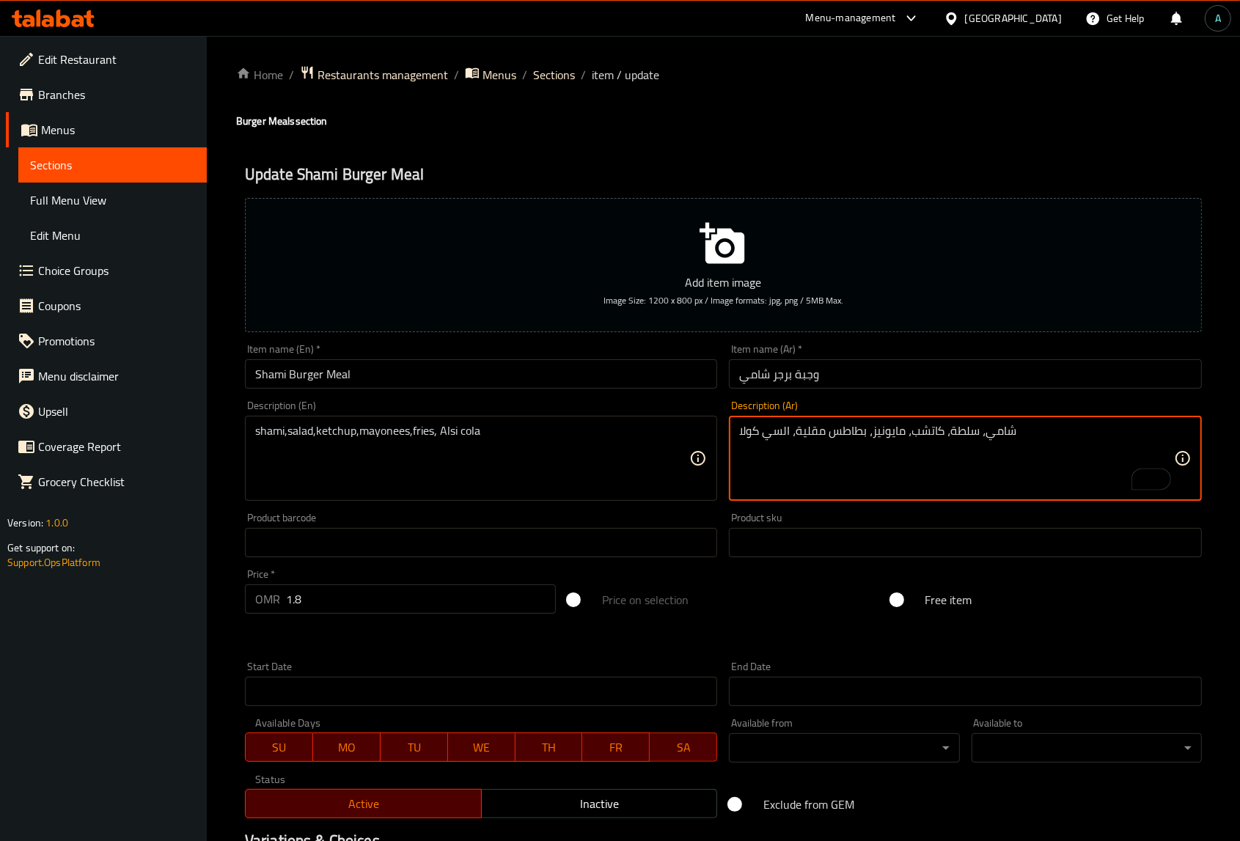
type textarea "شامي، سلطة، كاتشب، مايونيز، بطاطس مقلية، السي كولا"
click at [827, 361] on input "وجبة برجر شامي" at bounding box center [965, 373] width 473 height 29
